Goal: Task Accomplishment & Management: Use online tool/utility

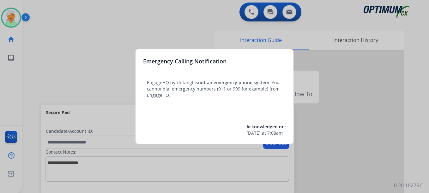
click at [10, 20] on div at bounding box center [214, 96] width 429 height 193
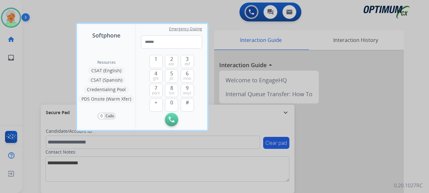
click at [10, 20] on div at bounding box center [214, 96] width 429 height 193
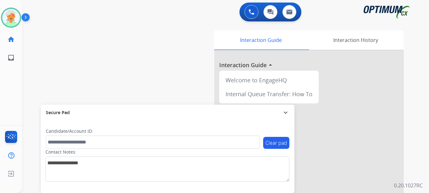
click at [29, 83] on div "swap_horiz Break voice bridge close_fullscreen Connect 3-Way Call merge_type Se…" at bounding box center [218, 155] width 392 height 264
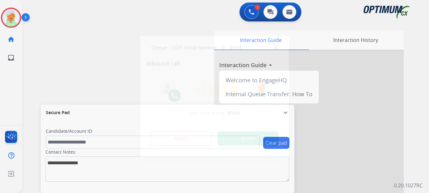
click at [243, 138] on button "Accept" at bounding box center [248, 138] width 61 height 15
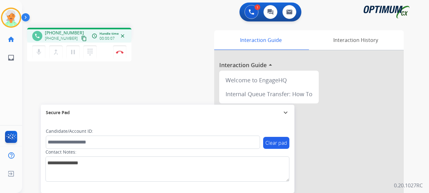
click at [80, 35] on button "content_copy" at bounding box center [84, 39] width 8 height 8
click at [75, 52] on mat-icon "pause" at bounding box center [73, 52] width 8 height 8
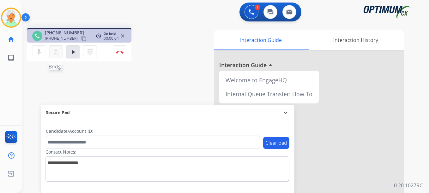
click at [54, 51] on mat-icon "merge_type" at bounding box center [56, 52] width 8 height 8
click at [251, 12] on img at bounding box center [252, 12] width 6 height 6
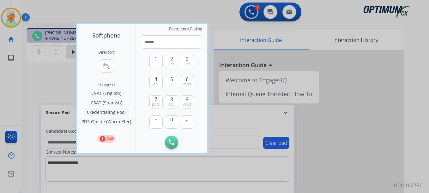
click at [108, 102] on button "CSAT (Spanish)" at bounding box center [107, 103] width 38 height 8
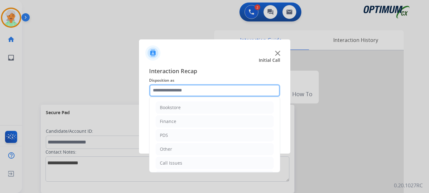
click at [191, 92] on input "text" at bounding box center [214, 90] width 131 height 13
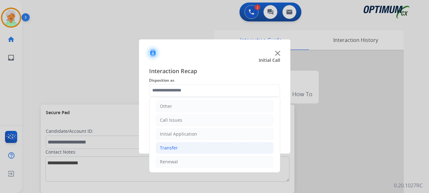
click at [174, 143] on li "Transfer" at bounding box center [215, 148] width 118 height 12
click at [188, 163] on div "Transferred for Credentialing" at bounding box center [204, 162] width 63 height 6
type input "**********"
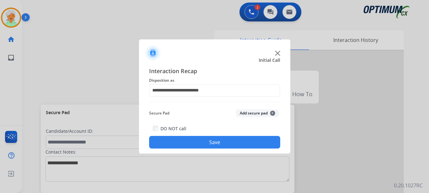
click at [199, 147] on button "Save" at bounding box center [214, 142] width 131 height 13
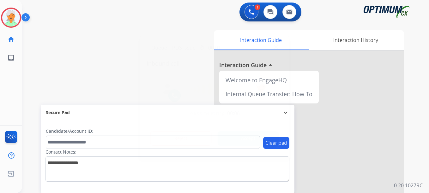
click at [17, 89] on div at bounding box center [214, 96] width 429 height 193
click at [231, 142] on button "Accept" at bounding box center [248, 138] width 61 height 15
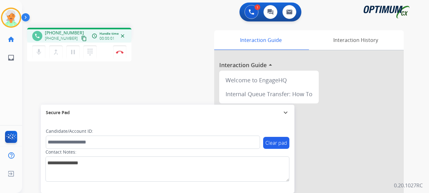
click at [81, 39] on mat-icon "content_copy" at bounding box center [84, 39] width 6 height 6
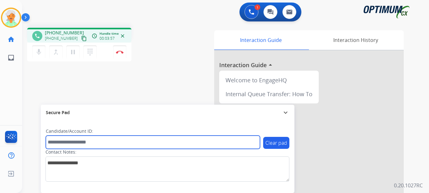
click at [69, 145] on input "text" at bounding box center [153, 142] width 214 height 13
paste input "*******"
type input "*******"
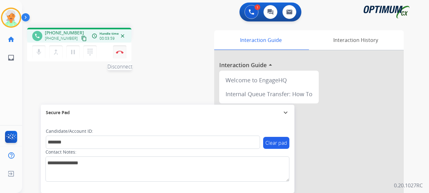
click at [117, 53] on img at bounding box center [120, 52] width 8 height 3
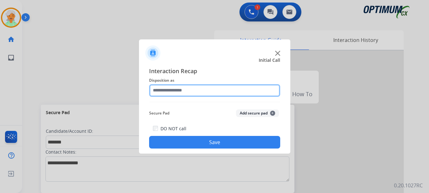
click at [202, 88] on input "text" at bounding box center [214, 90] width 131 height 13
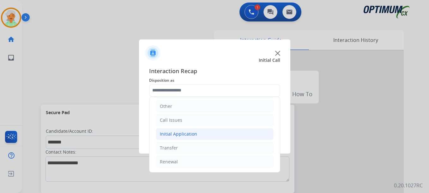
click at [188, 134] on div "Initial Application" at bounding box center [178, 134] width 37 height 6
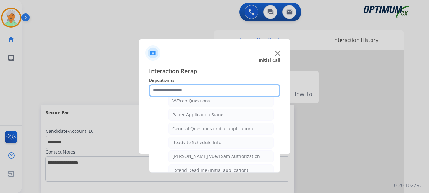
scroll to position [359, 0]
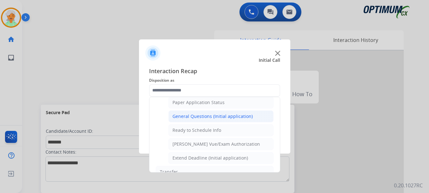
click at [198, 119] on div "General Questions (Initial application)" at bounding box center [213, 116] width 80 height 6
type input "**********"
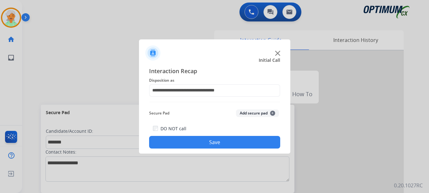
click at [207, 141] on button "Save" at bounding box center [214, 142] width 131 height 13
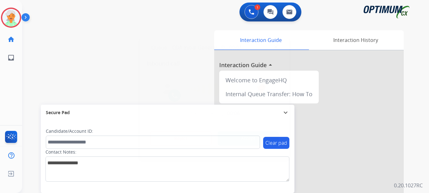
click at [263, 137] on button "Accept" at bounding box center [248, 138] width 61 height 15
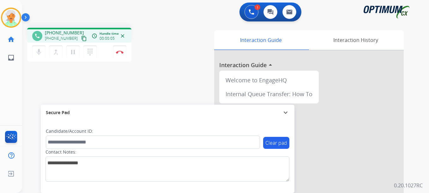
click at [81, 38] on mat-icon "content_copy" at bounding box center [84, 39] width 6 height 6
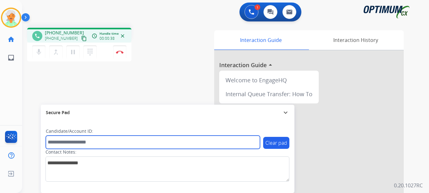
click at [58, 140] on input "text" at bounding box center [153, 142] width 214 height 13
paste input "*******"
type input "*******"
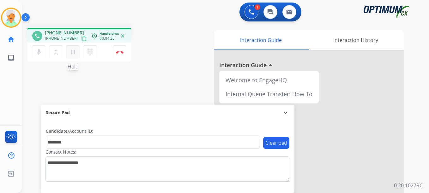
click at [75, 52] on mat-icon "pause" at bounding box center [73, 52] width 8 height 8
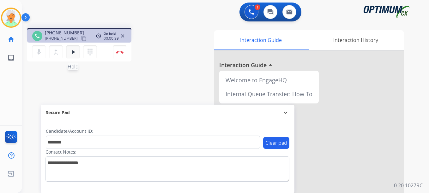
click at [70, 52] on mat-icon "play_arrow" at bounding box center [73, 52] width 8 height 8
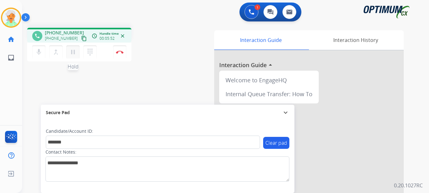
click at [73, 56] on mat-icon "pause" at bounding box center [73, 52] width 8 height 8
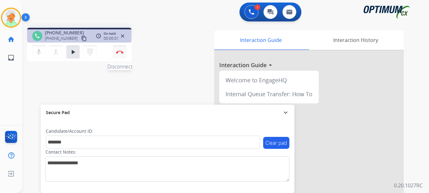
click at [118, 53] on img at bounding box center [120, 52] width 8 height 3
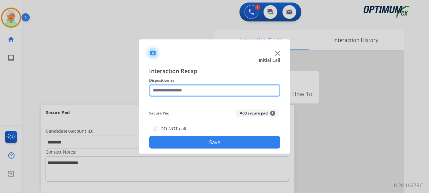
click at [176, 87] on input "text" at bounding box center [214, 90] width 131 height 13
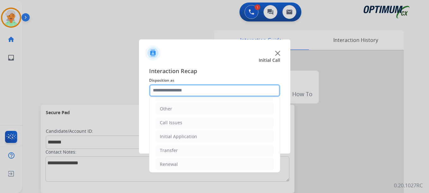
scroll to position [43, 0]
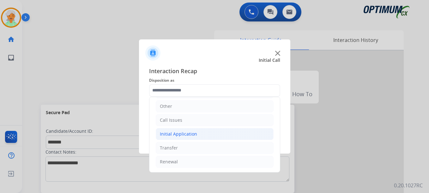
click at [186, 133] on div "Initial Application" at bounding box center [178, 134] width 37 height 6
click at [197, 145] on div "Credential Resend (Initial application)" at bounding box center [213, 148] width 80 height 6
type input "**********"
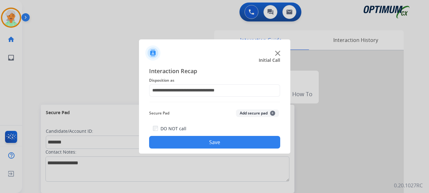
click at [199, 145] on button "Save" at bounding box center [214, 142] width 131 height 13
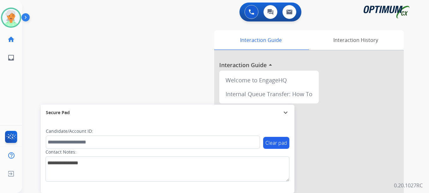
click at [28, 95] on div "swap_horiz Break voice bridge close_fullscreen Connect 3-Way Call merge_type Se…" at bounding box center [218, 155] width 392 height 264
click at [8, 10] on img at bounding box center [11, 18] width 18 height 18
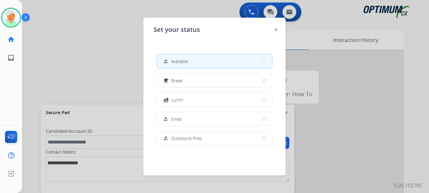
click at [50, 58] on div at bounding box center [214, 96] width 429 height 193
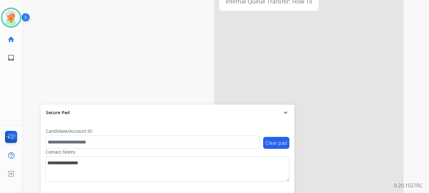
scroll to position [0, 0]
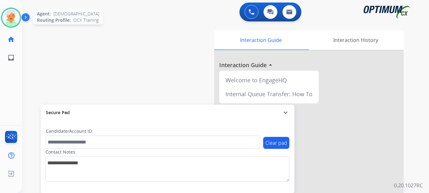
click at [10, 13] on img at bounding box center [11, 18] width 18 height 18
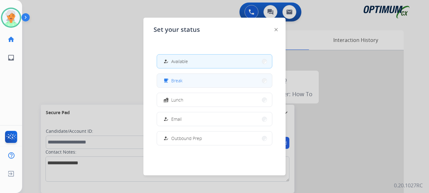
click at [179, 77] on button "free_breakfast Break" at bounding box center [214, 81] width 115 height 14
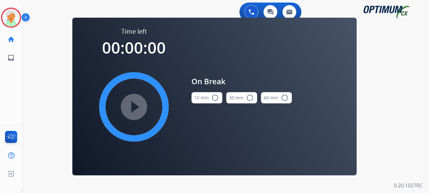
click at [212, 99] on mat-icon "radio_button_unchecked" at bounding box center [215, 98] width 8 height 8
click at [138, 108] on mat-icon "play_circle_filled" at bounding box center [134, 107] width 8 height 8
